Goal: Information Seeking & Learning: Compare options

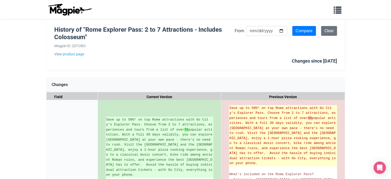
scroll to position [51, 0]
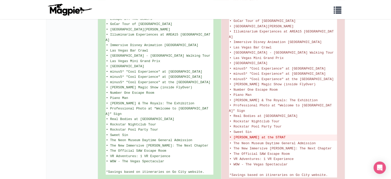
scroll to position [379, 0]
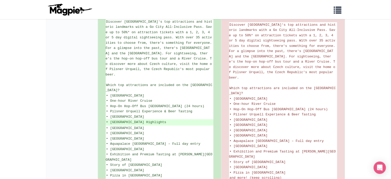
scroll to position [111, 0]
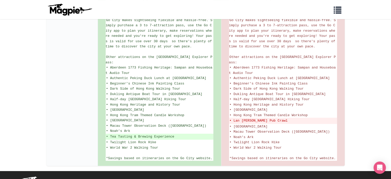
scroll to position [270, 0]
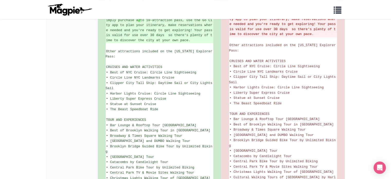
scroll to position [334, 0]
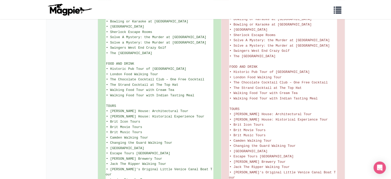
scroll to position [386, 0]
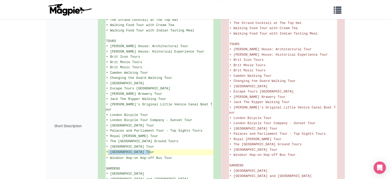
drag, startPoint x: 150, startPoint y: 131, endPoint x: 109, endPoint y: 133, distance: 41.5
click at [109, 149] on ins "• [GEOGRAPHIC_DATA] Tour" at bounding box center [159, 151] width 107 height 5
copy ins "Wembley Stadium Tour"
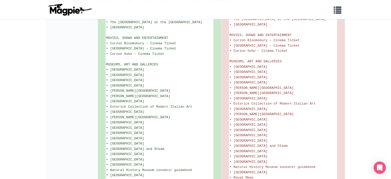
scroll to position [724, 0]
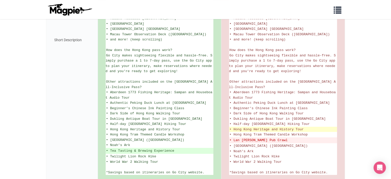
scroll to position [231, 0]
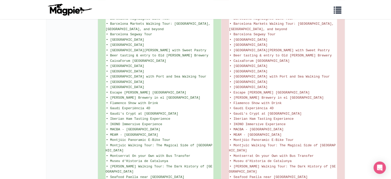
scroll to position [411, 0]
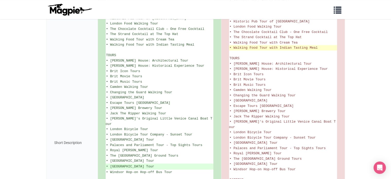
scroll to position [386, 0]
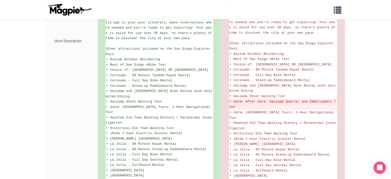
scroll to position [308, 0]
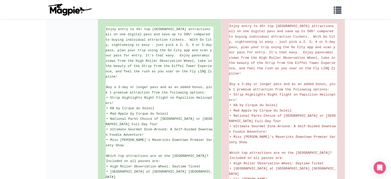
scroll to position [61, 0]
